Goal: Task Accomplishment & Management: Manage account settings

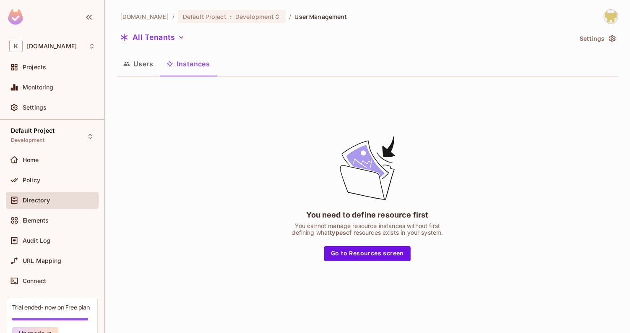
click at [145, 57] on button "Users" at bounding box center [138, 63] width 43 height 21
